Goal: Task Accomplishment & Management: Manage account settings

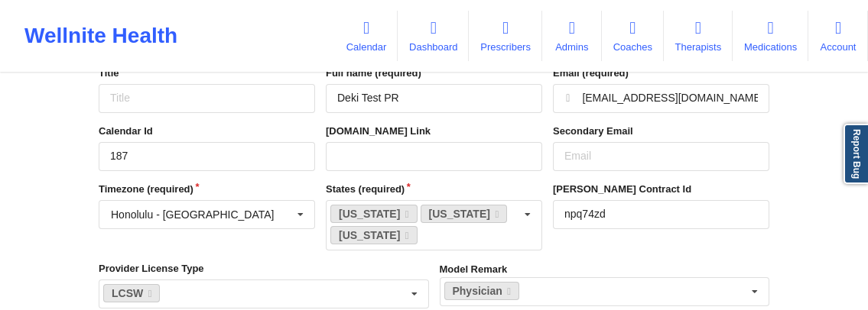
scroll to position [89, 0]
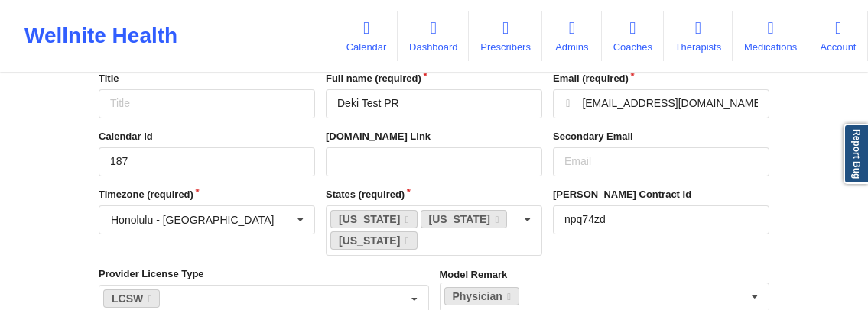
click at [205, 96] on input "text" at bounding box center [207, 220] width 215 height 28
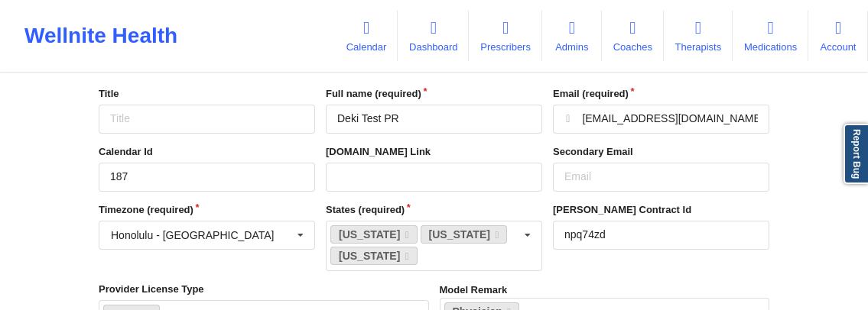
scroll to position [69, 0]
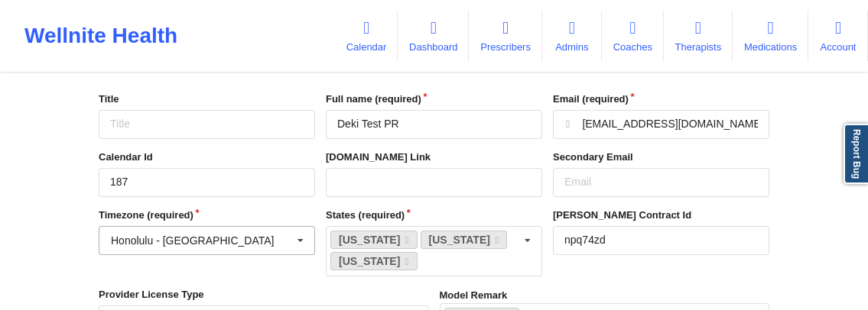
click at [125, 96] on div "Honolulu - [GEOGRAPHIC_DATA]" at bounding box center [192, 241] width 163 height 11
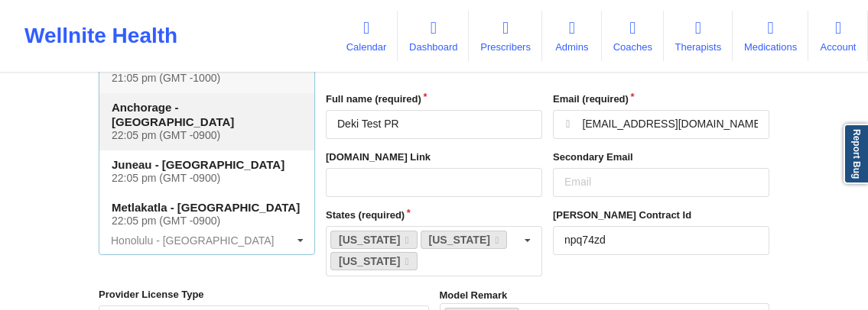
scroll to position [0, 0]
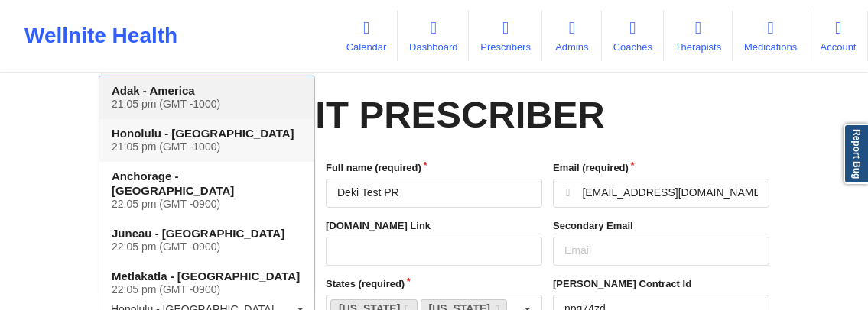
click at [164, 96] on div "Adak - [GEOGRAPHIC_DATA] 21:05 pm (GMT -1000)" at bounding box center [206, 97] width 215 height 43
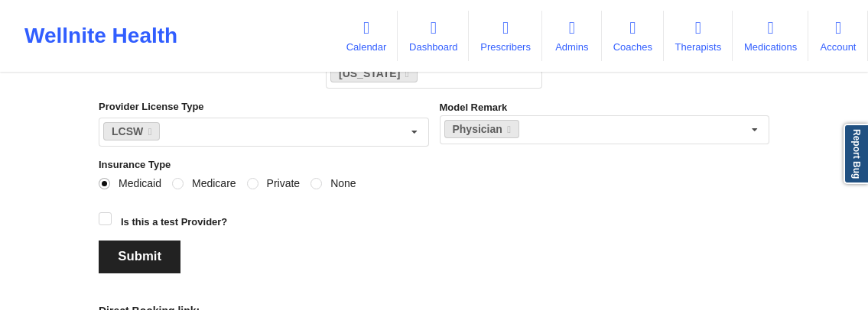
scroll to position [292, 0]
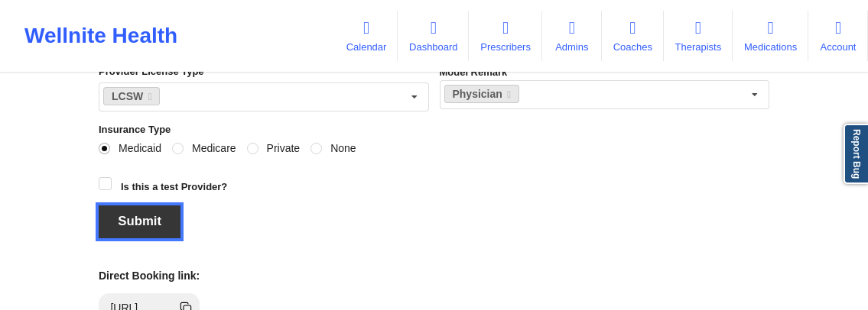
click at [157, 96] on button "Submit" at bounding box center [140, 222] width 82 height 33
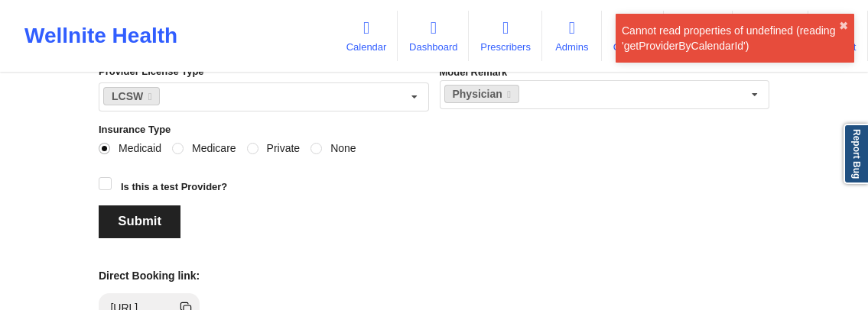
click at [671, 48] on div "Cannot read properties of undefined (reading 'getProviderByCalendarId')" at bounding box center [730, 38] width 217 height 31
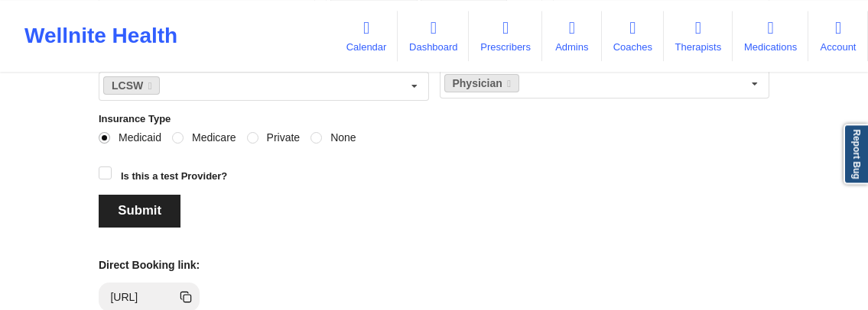
scroll to position [302, 0]
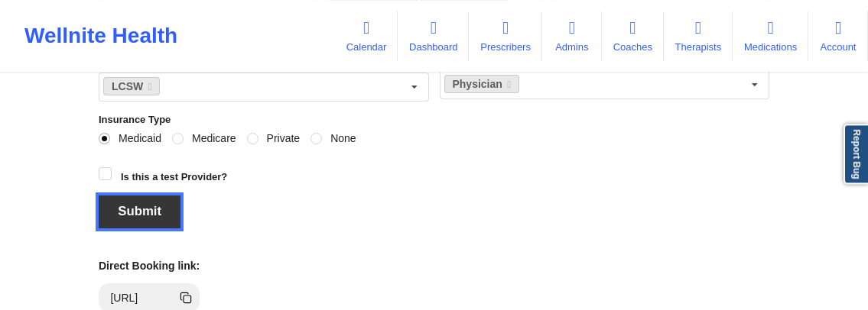
click at [131, 96] on button "Submit" at bounding box center [140, 212] width 82 height 33
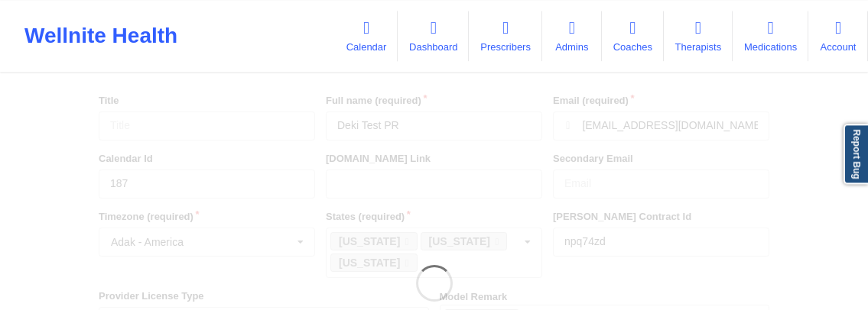
scroll to position [0, 0]
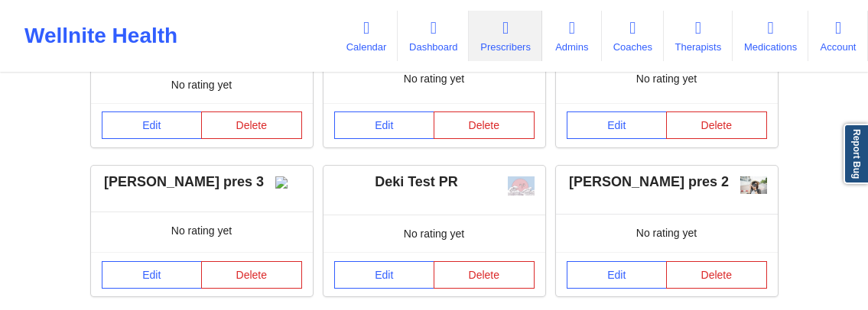
scroll to position [353, 0]
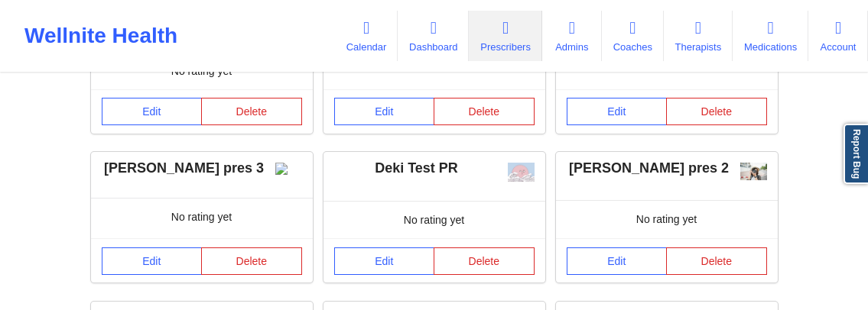
click at [415, 96] on div "Deki Test PR" at bounding box center [434, 169] width 200 height 18
click at [388, 96] on link "Edit" at bounding box center [384, 262] width 101 height 28
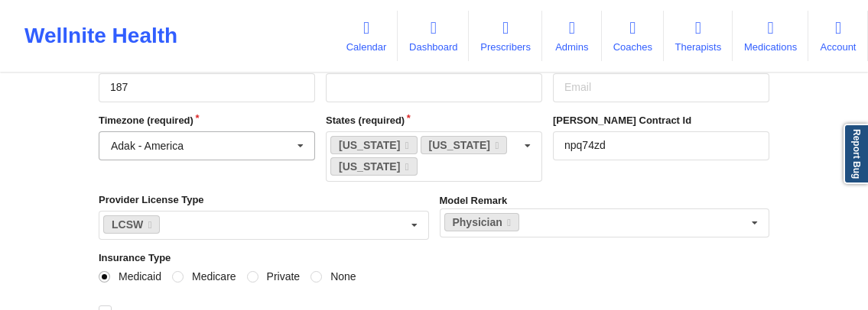
click at [228, 96] on input "text" at bounding box center [207, 146] width 215 height 28
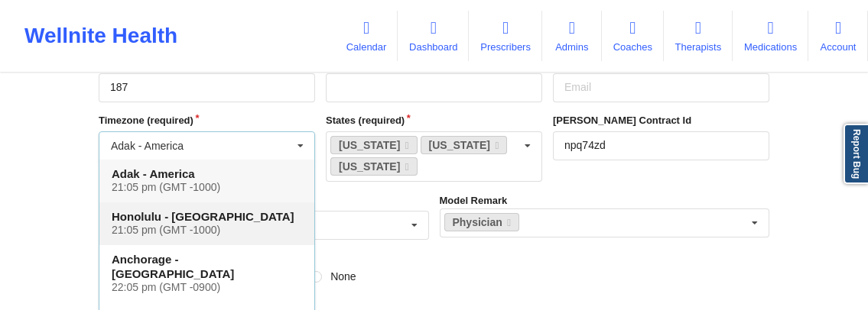
click at [188, 96] on h4 "Honolulu - Pacific 21:05 pm (GMT -1000)" at bounding box center [207, 224] width 190 height 28
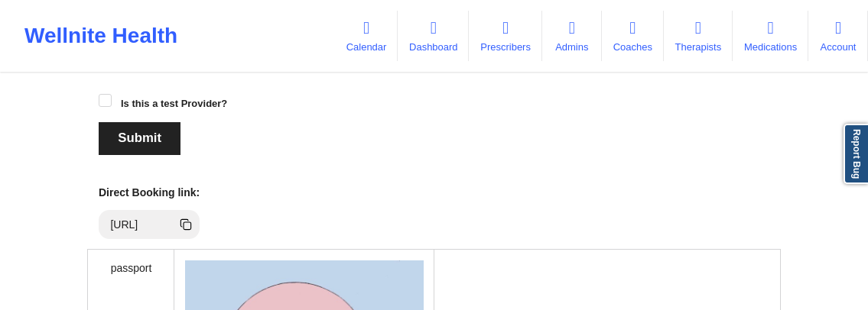
scroll to position [395, 0]
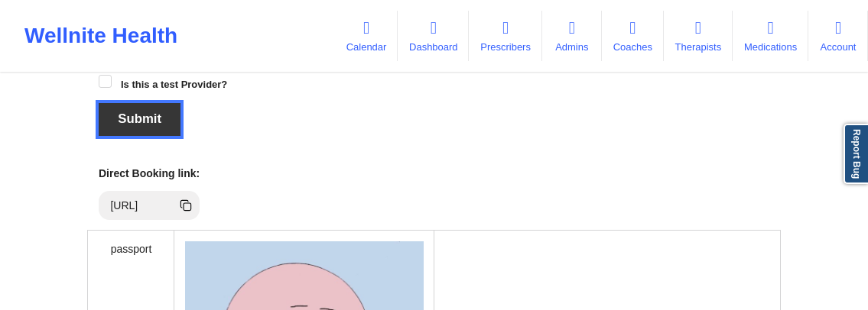
click at [154, 96] on button "Submit" at bounding box center [140, 119] width 82 height 33
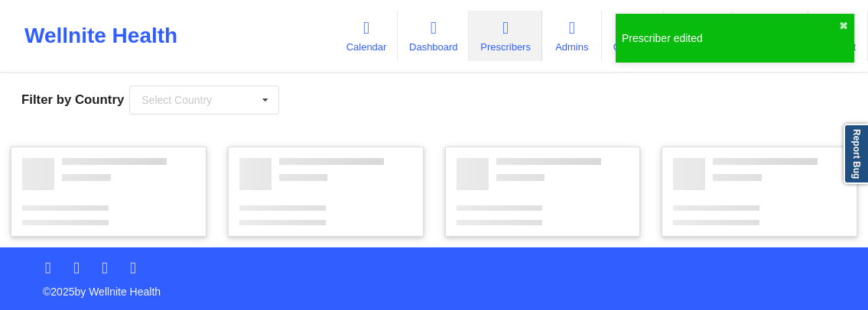
scroll to position [65, 0]
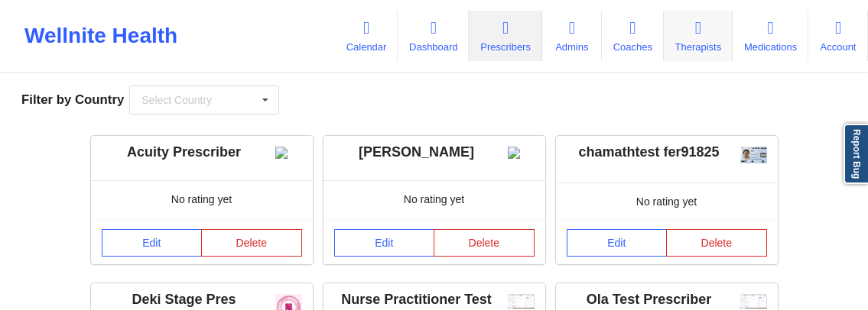
click at [696, 46] on link "Therapists" at bounding box center [698, 36] width 69 height 50
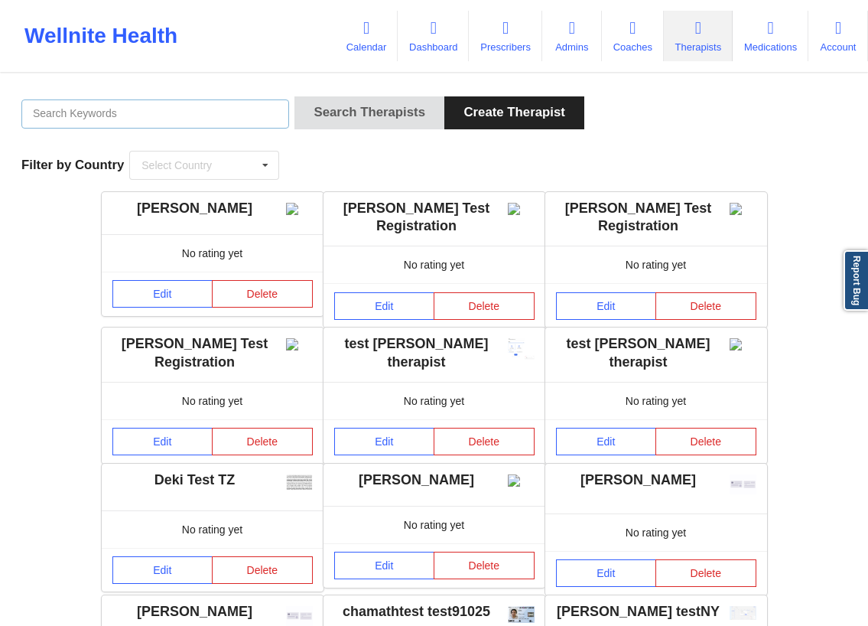
click at [191, 96] on input "text" at bounding box center [155, 113] width 268 height 29
paste input "187"
type input "187"
type input "Deki test stage"
click at [294, 96] on button "Search Therapists" at bounding box center [369, 112] width 150 height 33
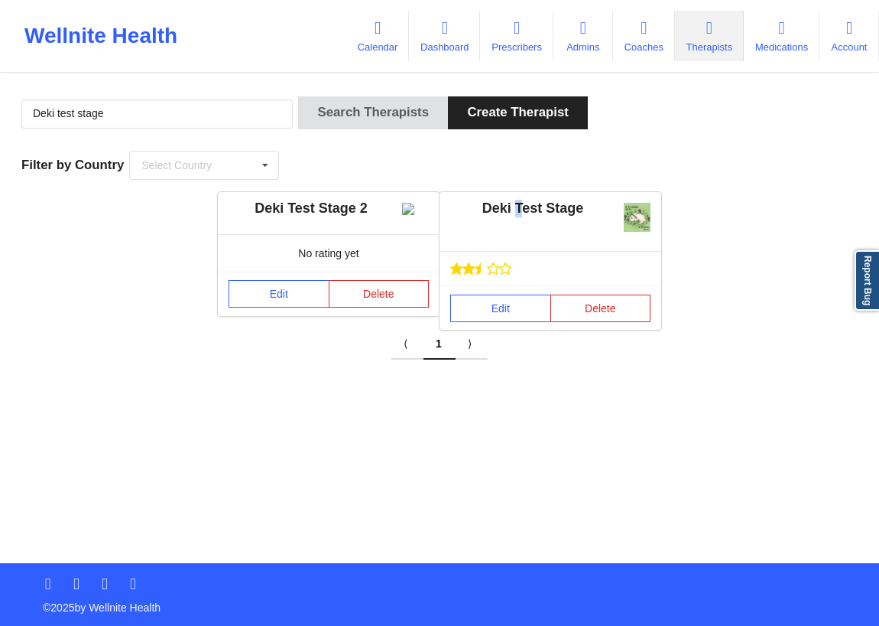
click at [518, 96] on div "Deki Test Stage" at bounding box center [550, 209] width 200 height 18
click at [497, 96] on link "Edit" at bounding box center [500, 308] width 101 height 28
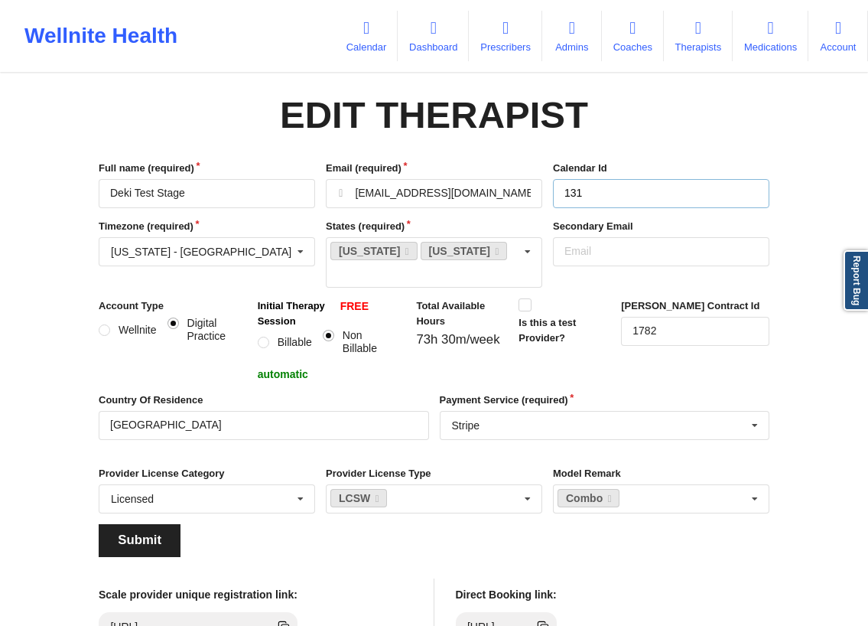
click at [585, 96] on input "131" at bounding box center [661, 193] width 216 height 29
click at [227, 96] on input "Deki Test Stage" at bounding box center [207, 193] width 216 height 29
click at [210, 96] on input "text" at bounding box center [207, 252] width 215 height 28
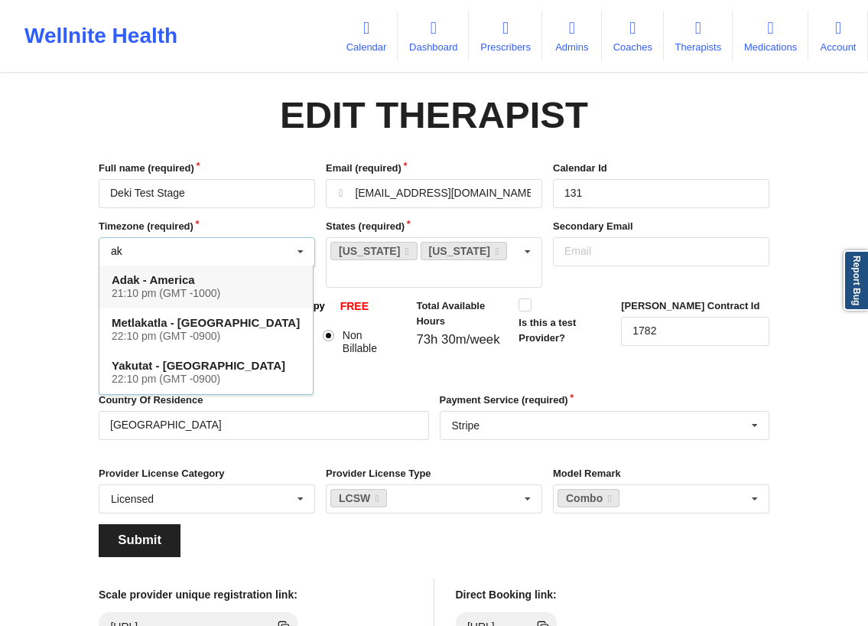
type input "ak"
click at [183, 96] on h4 "Adak - America 21:10 pm (GMT -1000)" at bounding box center [206, 286] width 189 height 28
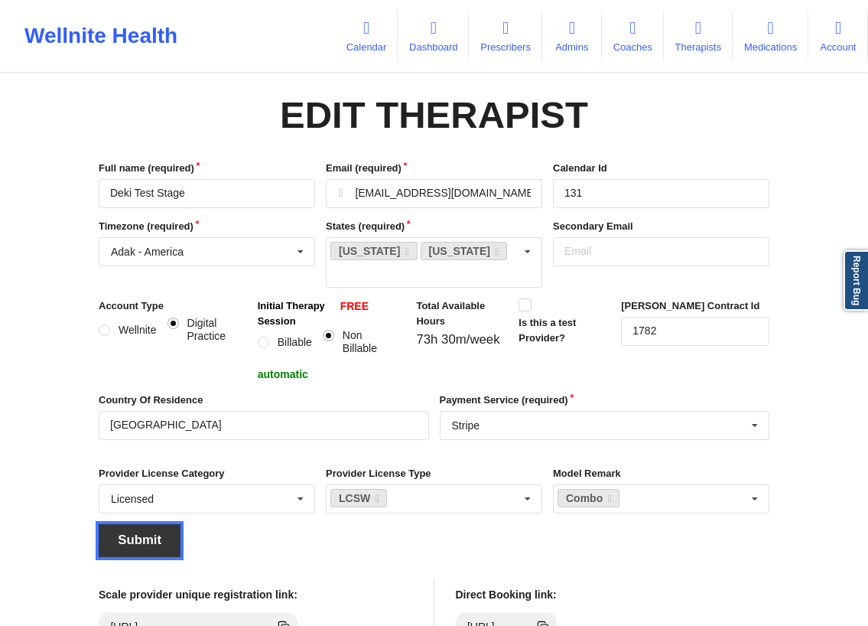
click at [161, 96] on button "Submit" at bounding box center [140, 540] width 82 height 33
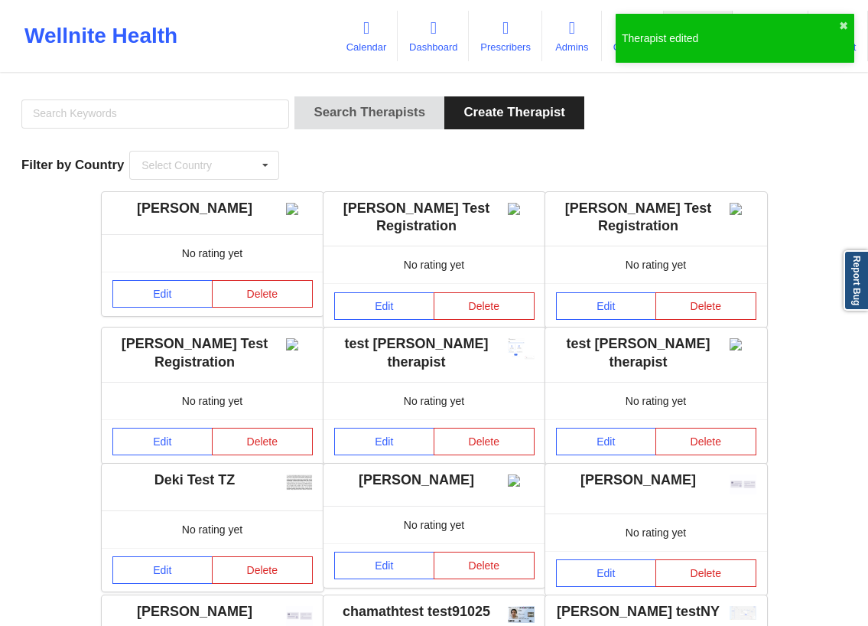
click at [202, 93] on div "Search Therapists Create Therapist Filter by Country Select Country [GEOGRAPHIC…" at bounding box center [434, 138] width 847 height 105
click at [202, 96] on input "text" at bounding box center [155, 113] width 268 height 29
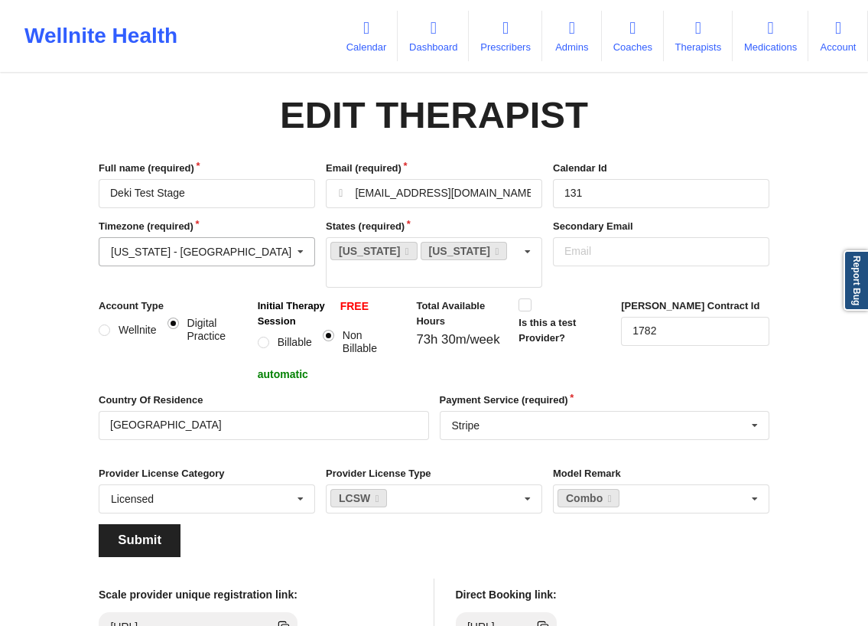
click at [214, 96] on input "text" at bounding box center [207, 252] width 215 height 28
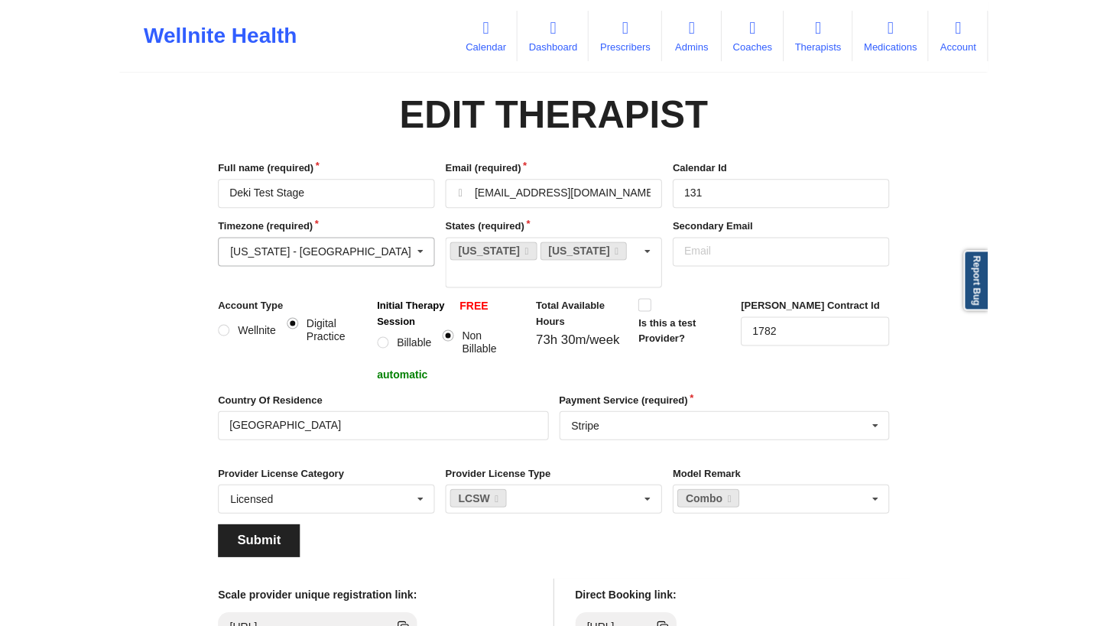
scroll to position [978, 0]
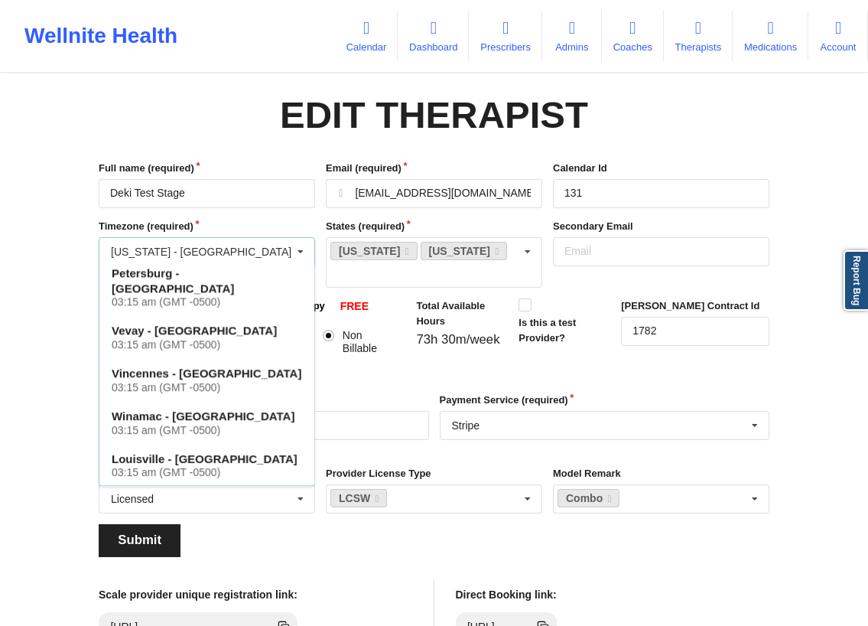
click at [242, 96] on label "Timezone (required)" at bounding box center [207, 226] width 216 height 15
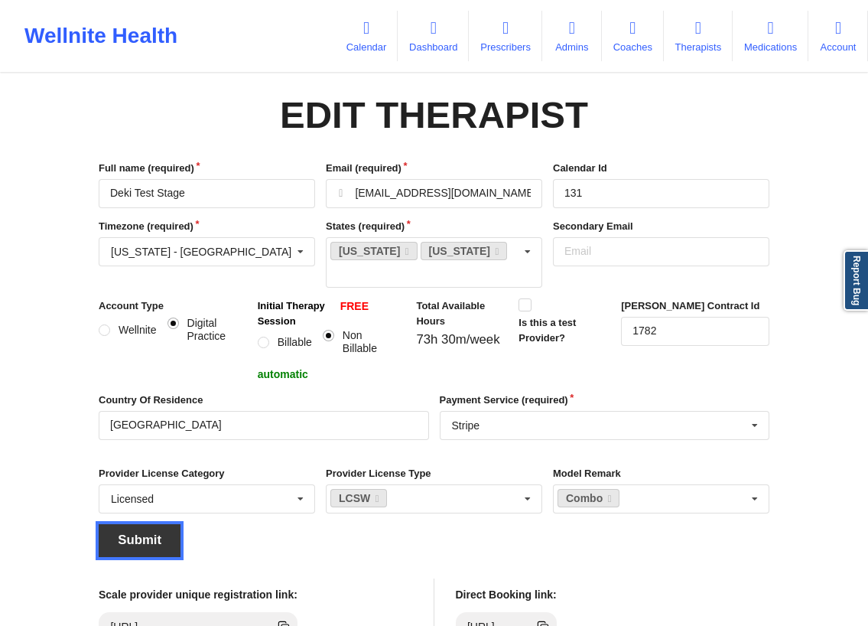
click at [124, 96] on button "Submit" at bounding box center [140, 540] width 82 height 33
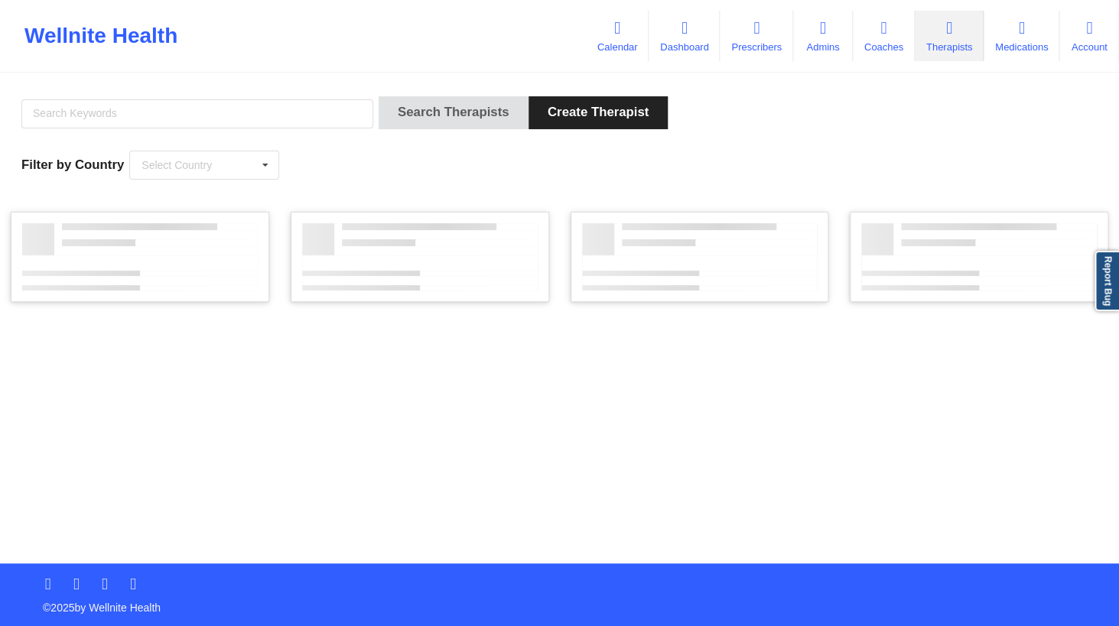
click at [595, 96] on div "Search Therapists Create Therapist Filter by Country Select Country [GEOGRAPHIC…" at bounding box center [559, 138] width 1097 height 105
click at [510, 23] on div "Wellnite Health Calendar Dashboard Prescribers Admins Coaches Therapists Medica…" at bounding box center [559, 35] width 1119 height 61
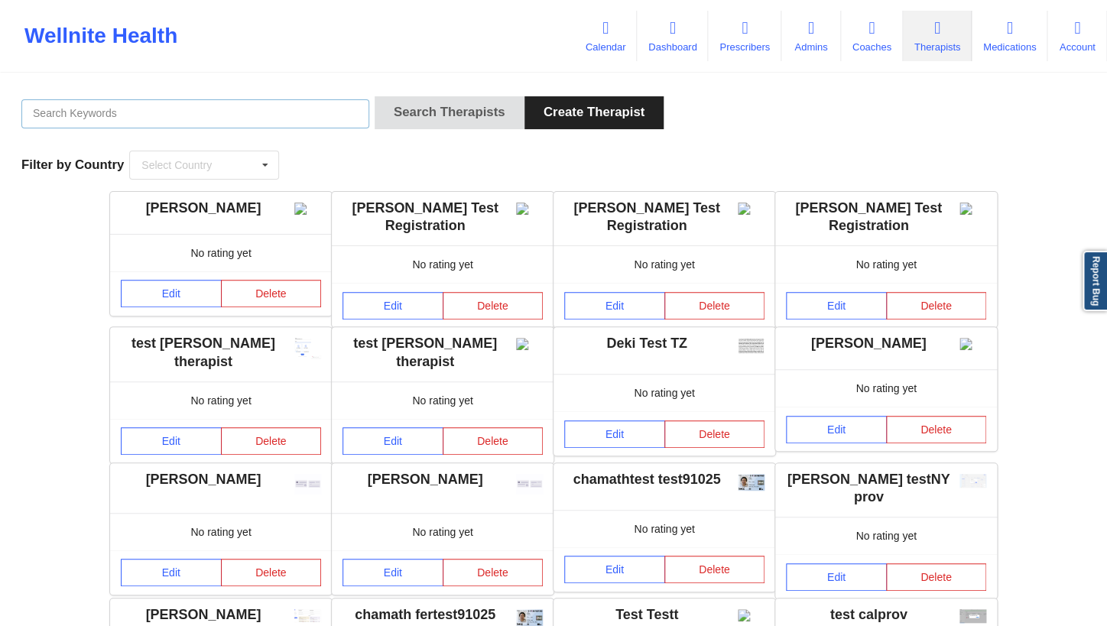
click at [293, 96] on input "text" at bounding box center [195, 113] width 348 height 29
type input "Deki test stage"
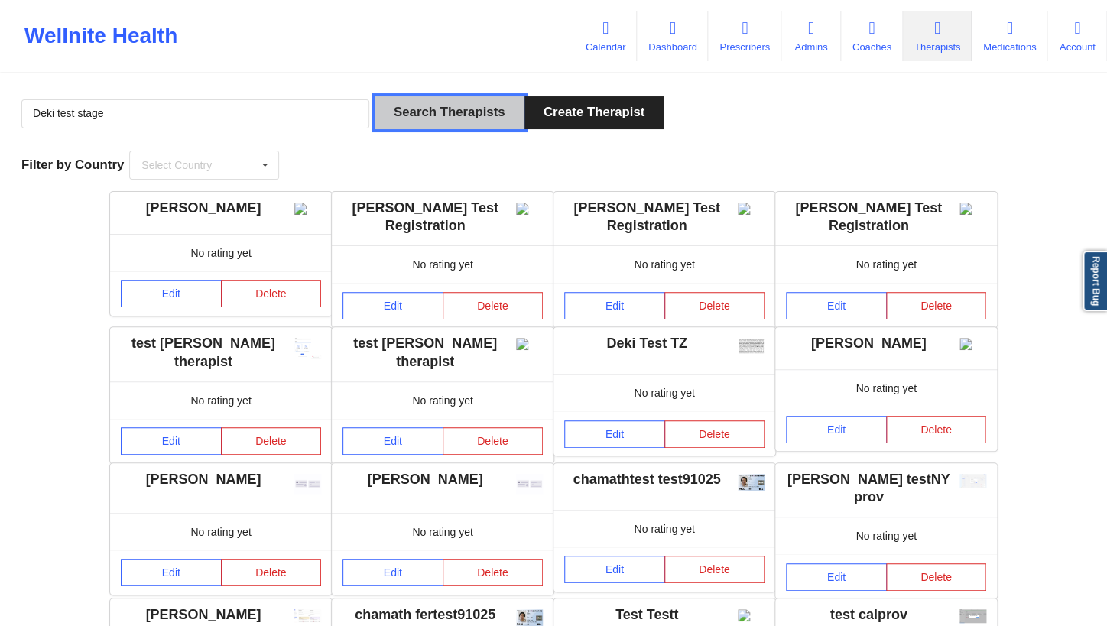
click at [450, 96] on button "Search Therapists" at bounding box center [450, 112] width 150 height 33
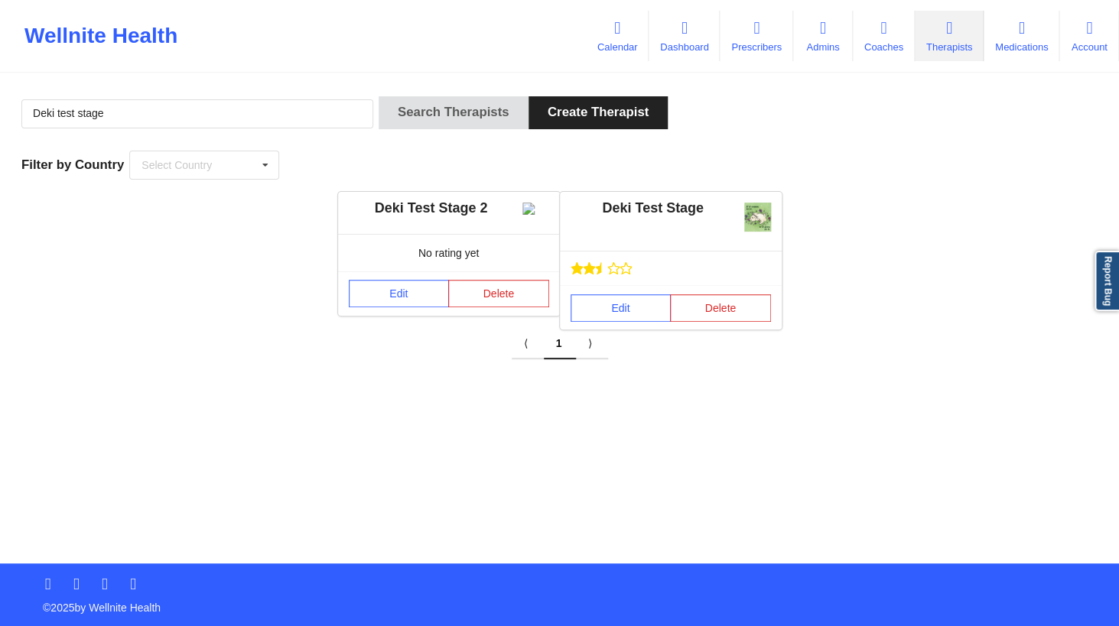
click at [618, 96] on div "Edit Delete" at bounding box center [671, 307] width 222 height 44
click at [622, 96] on link "Edit" at bounding box center [620, 308] width 101 height 28
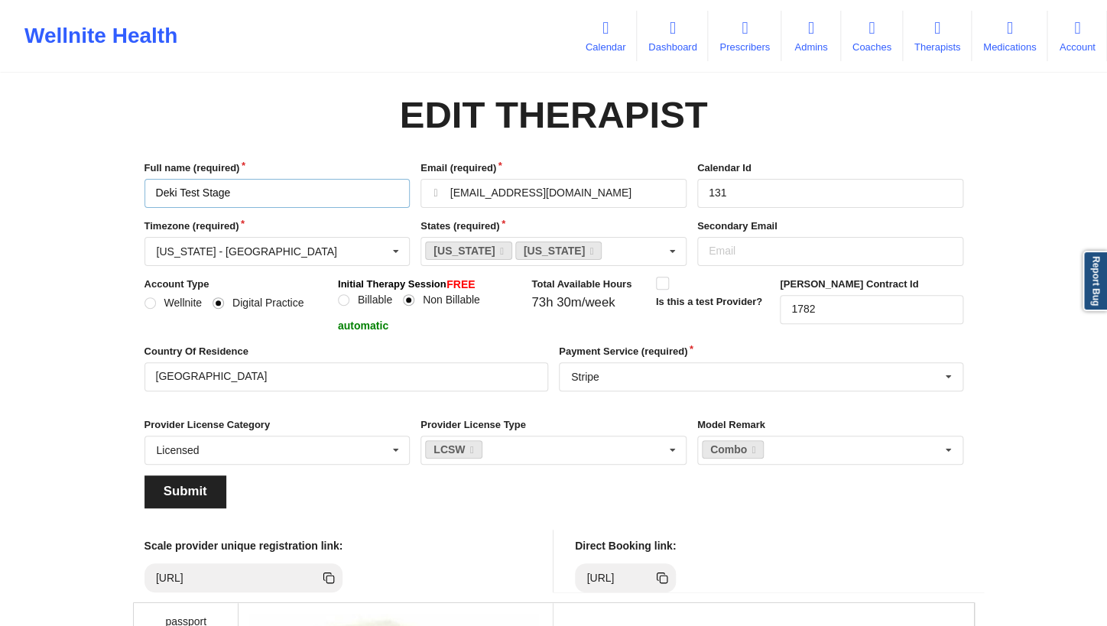
click at [272, 96] on input "Deki Test Stage" at bounding box center [278, 193] width 266 height 29
click at [249, 96] on div "[US_STATE] - [GEOGRAPHIC_DATA]" at bounding box center [247, 251] width 180 height 11
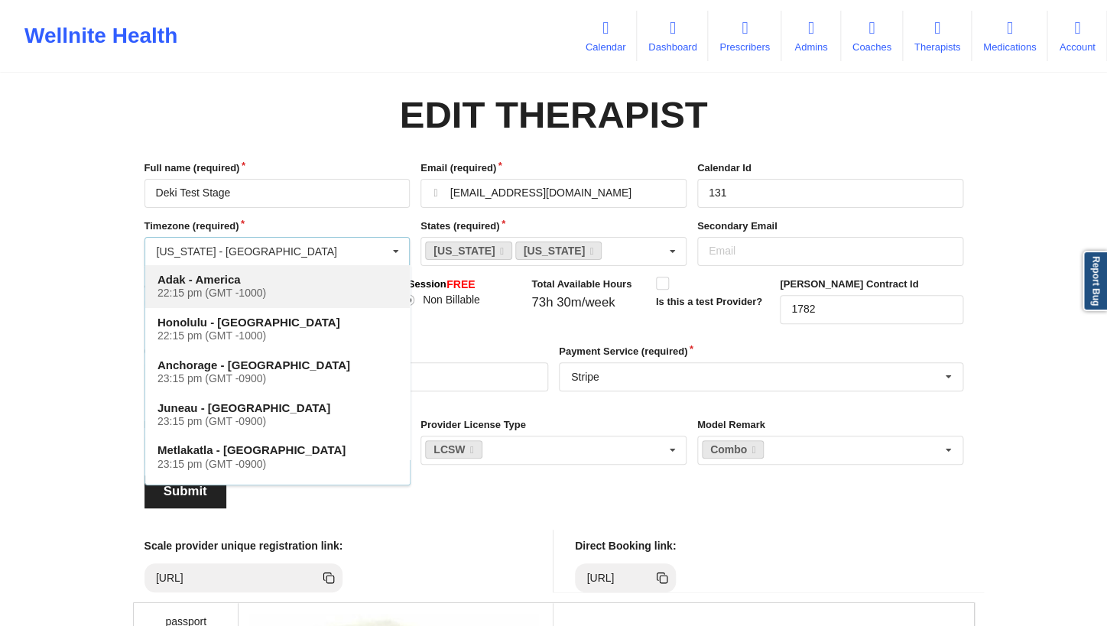
click at [218, 96] on div "22:15 pm (GMT -1000)" at bounding box center [278, 293] width 240 height 13
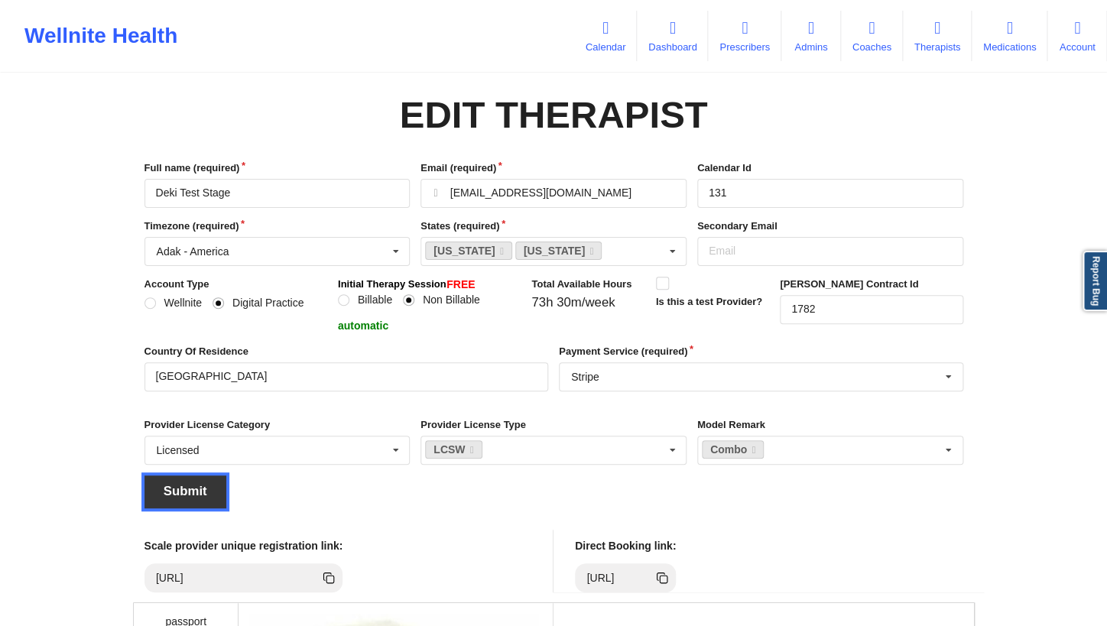
click at [191, 96] on button "Submit" at bounding box center [186, 492] width 82 height 33
click at [269, 96] on input "text" at bounding box center [278, 252] width 265 height 28
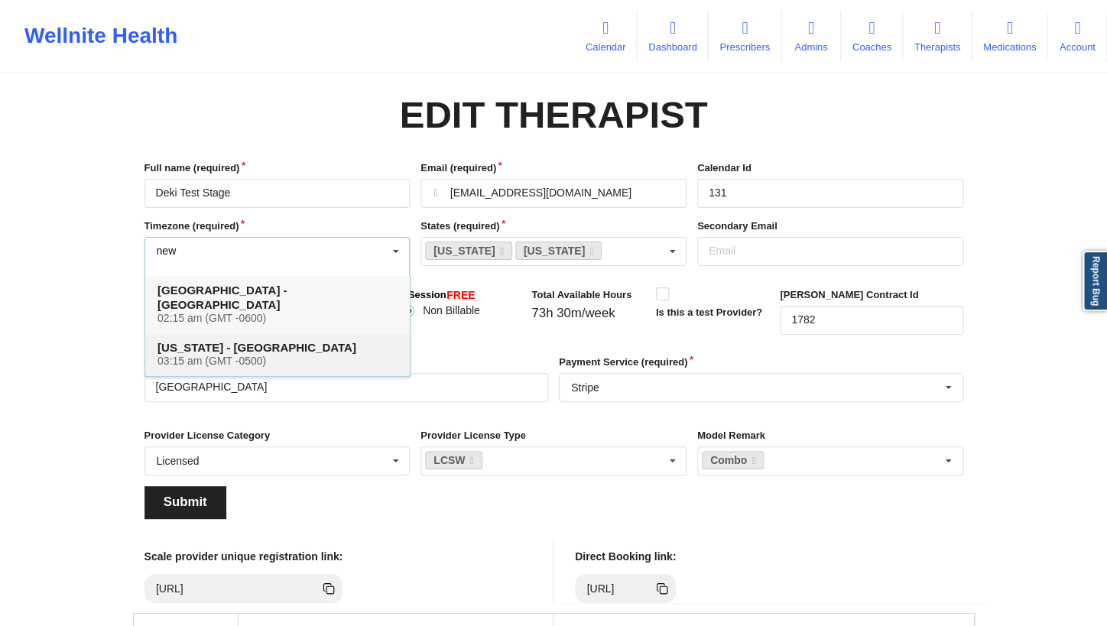
type input "new"
click at [223, 96] on h4 "[US_STATE] - [GEOGRAPHIC_DATA] 03:15 am (GMT -0500)" at bounding box center [278, 354] width 240 height 28
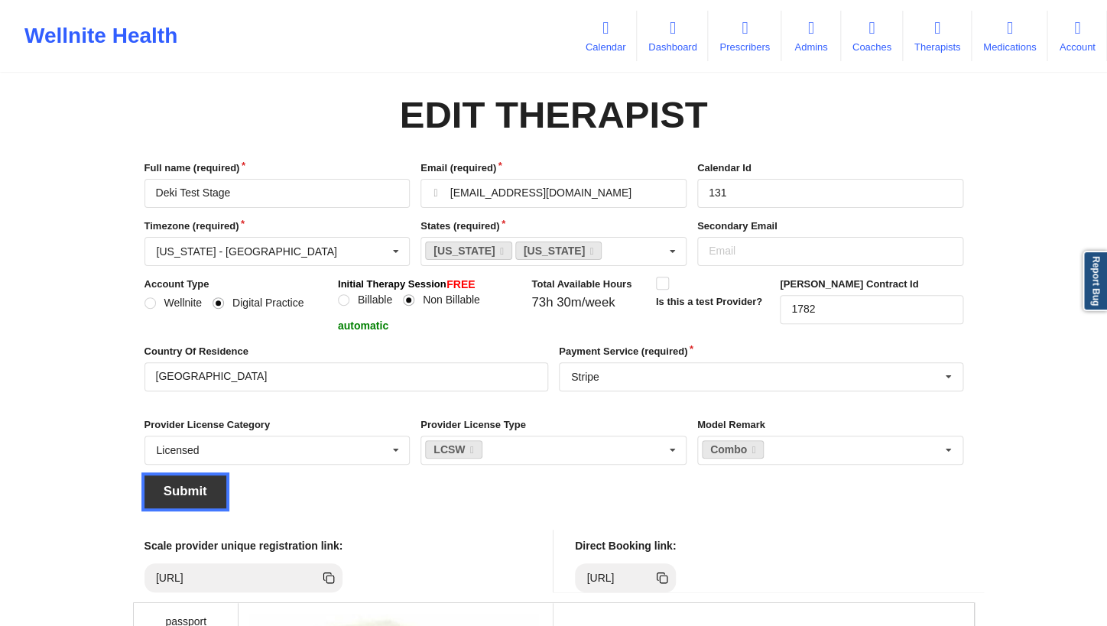
click at [190, 96] on button "Submit" at bounding box center [186, 492] width 82 height 33
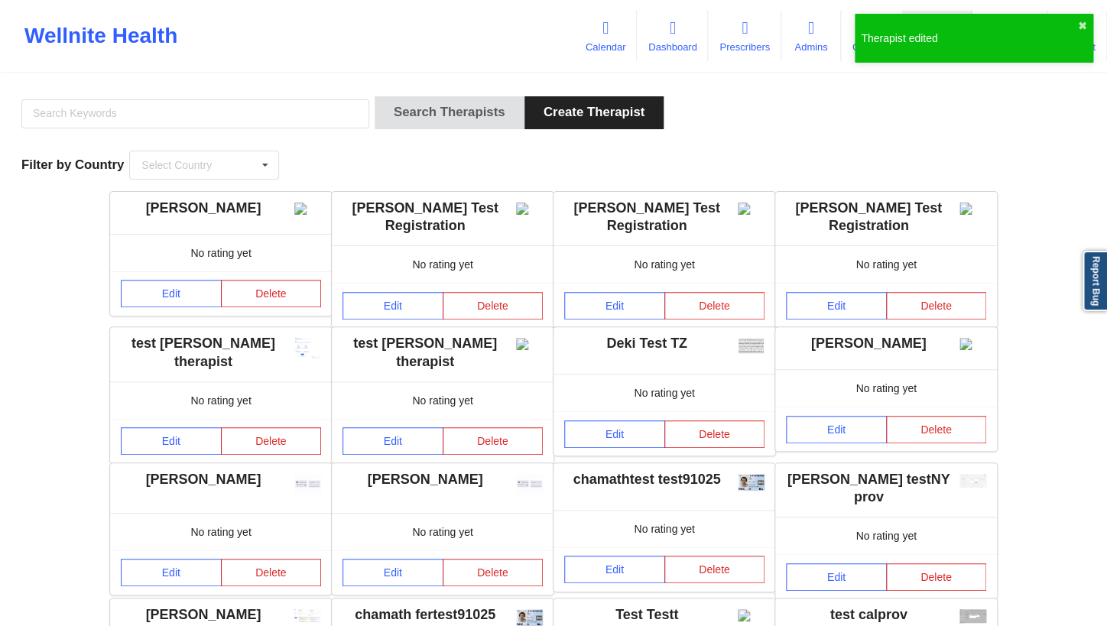
click at [578, 96] on div "Search Therapists Create Therapist Filter by Country Select Country [GEOGRAPHIC…" at bounding box center [554, 138] width 1086 height 105
